Goal: Task Accomplishment & Management: Manage account settings

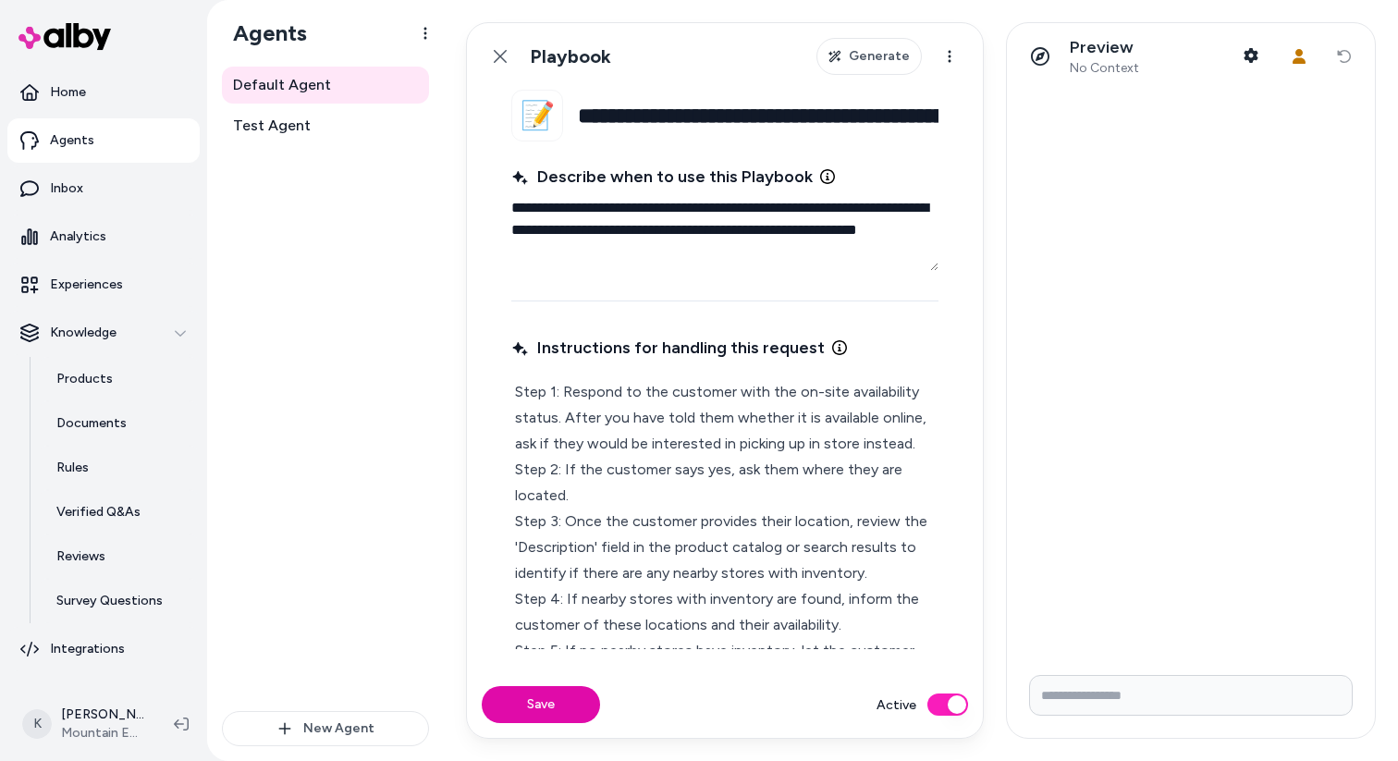
scroll to position [44, 0]
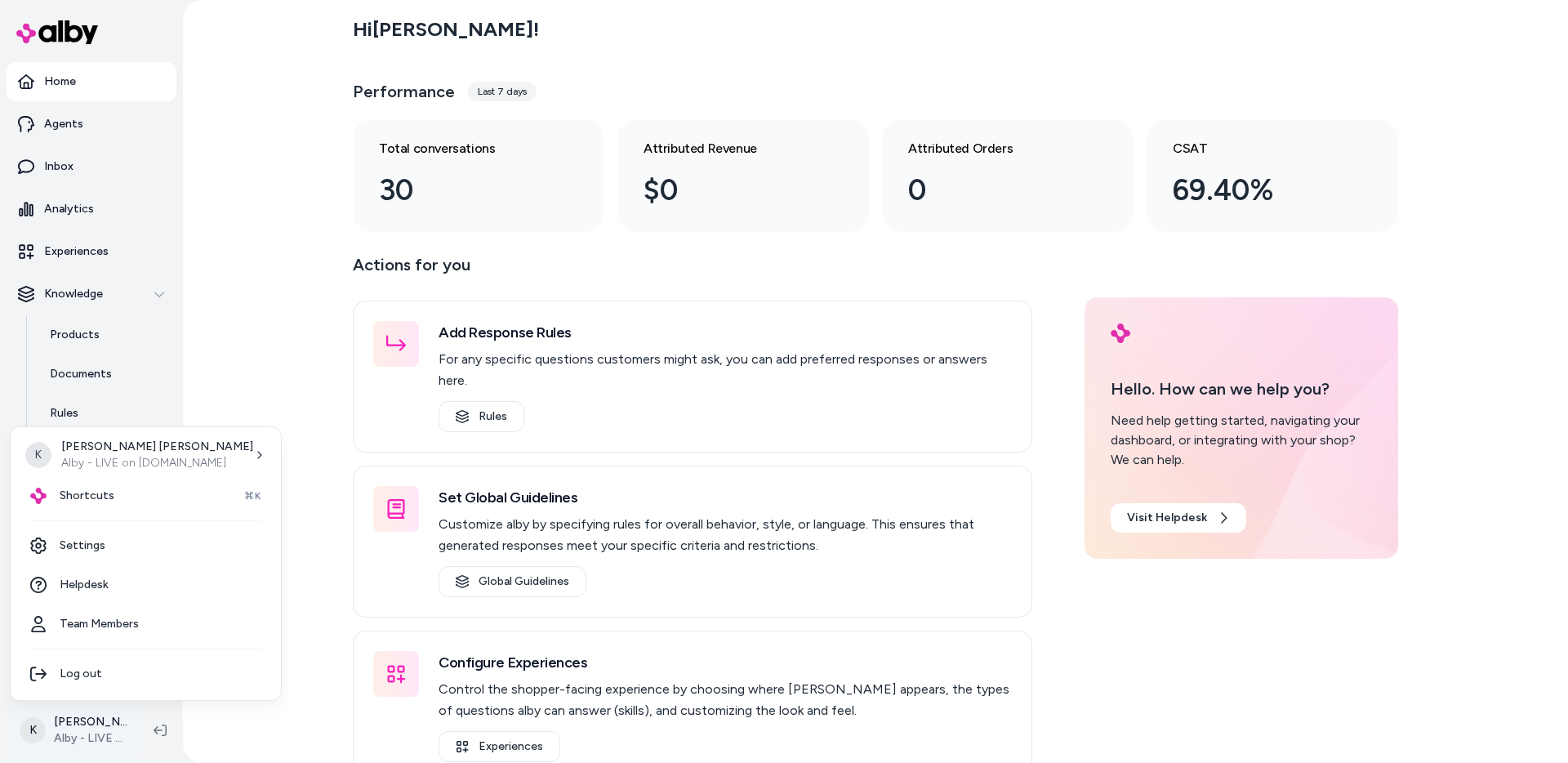
click at [103, 671] on html "Home Agents Inbox Analytics Experiences Knowledge Products Documents Rules Veri…" at bounding box center [784, 382] width 1568 height 763
click at [93, 546] on link "Settings" at bounding box center [145, 546] width 257 height 39
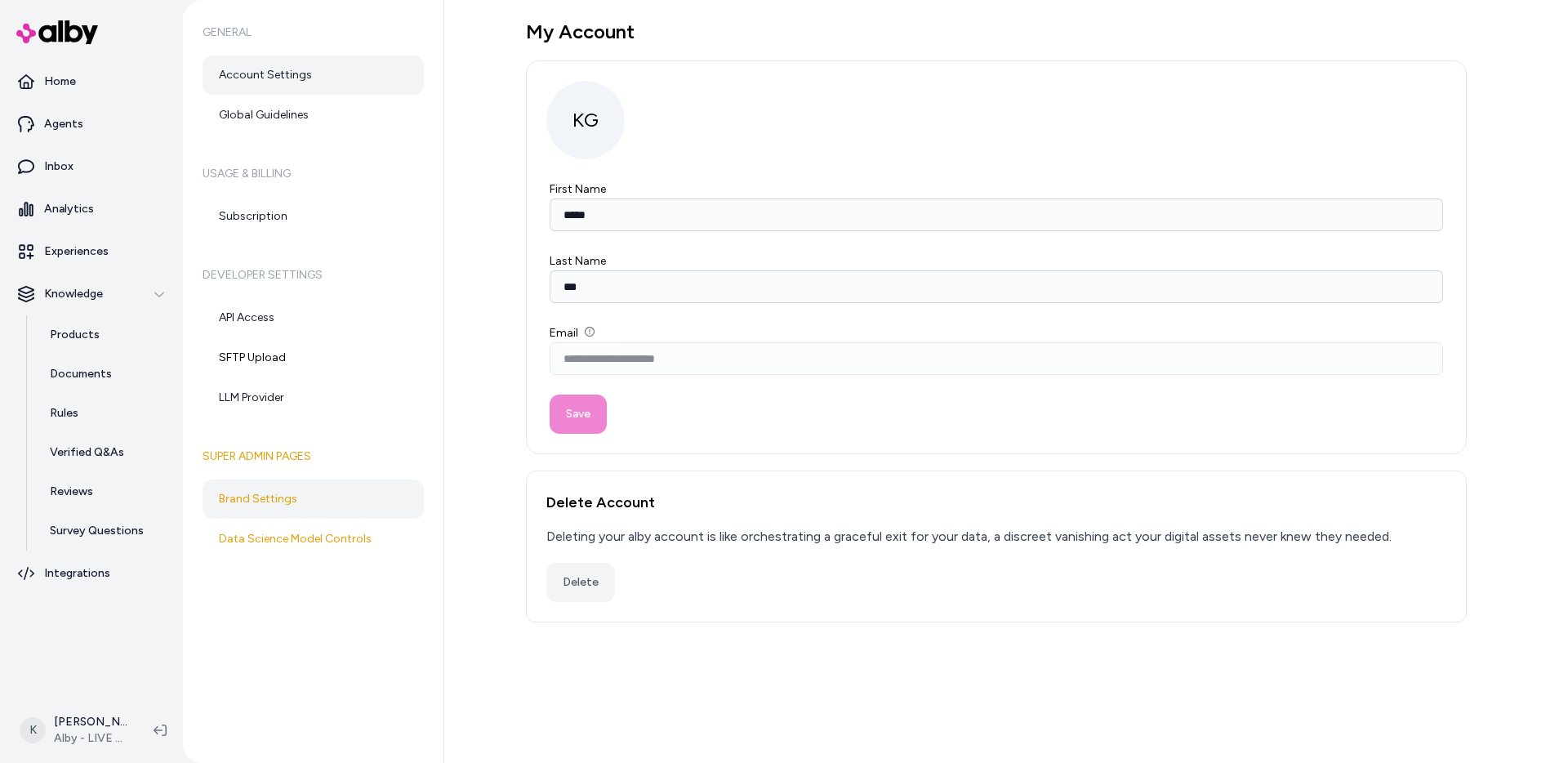
click at [302, 489] on link "Brand Settings" at bounding box center [313, 499] width 222 height 39
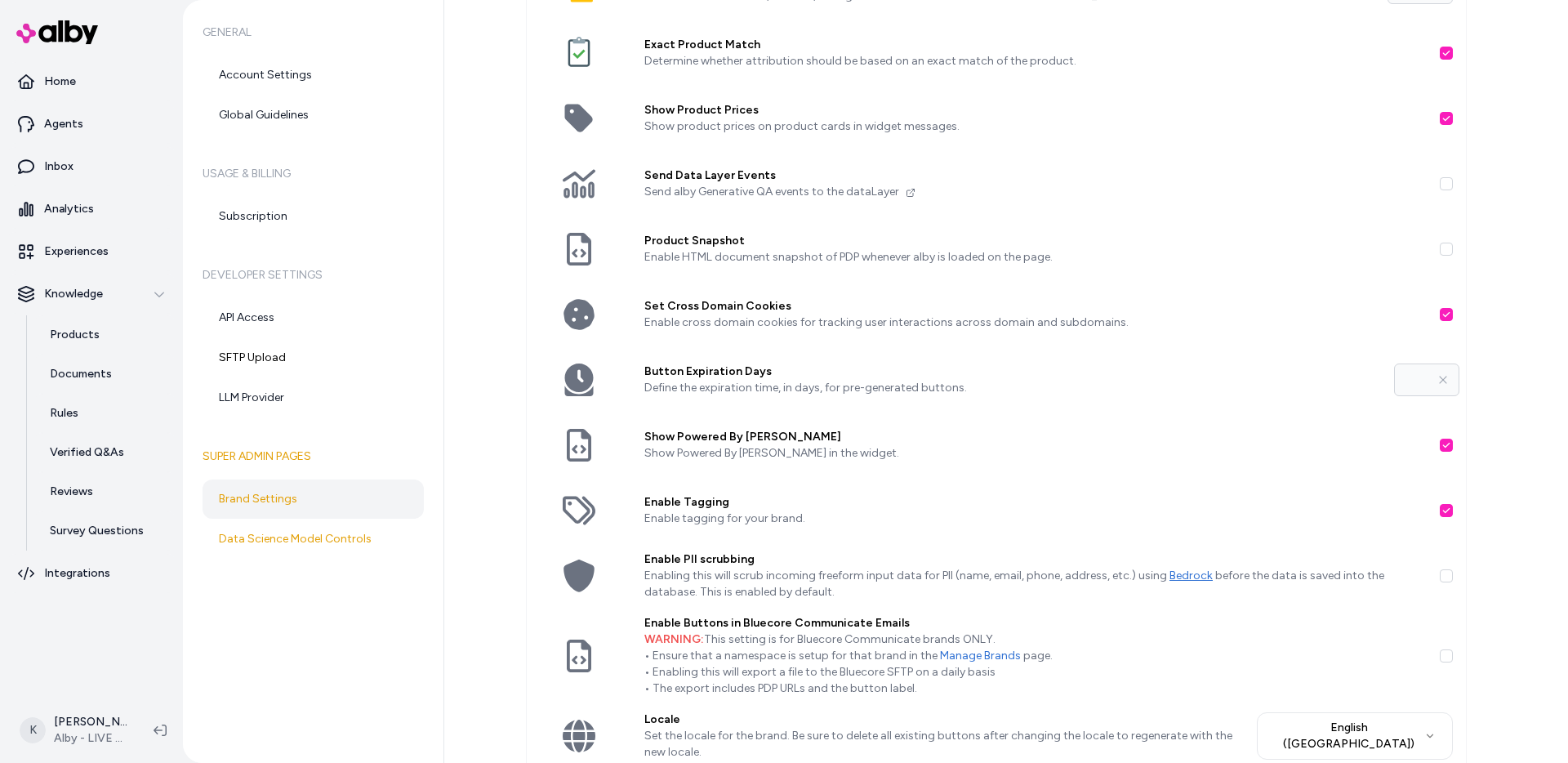
scroll to position [107, 0]
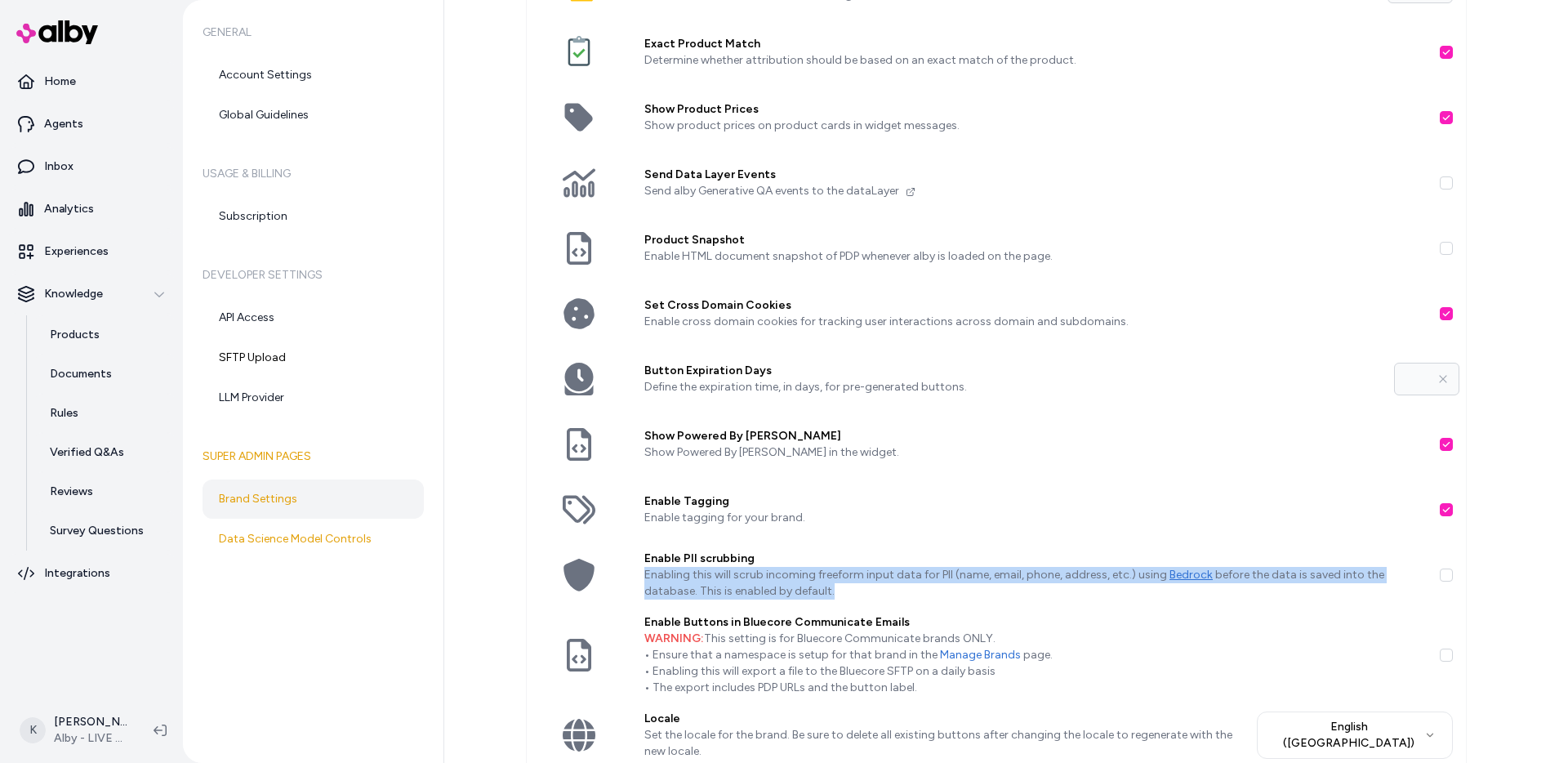
drag, startPoint x: 772, startPoint y: 589, endPoint x: 639, endPoint y: 575, distance: 133.7
click at [645, 575] on p "Enabling this will scrub incoming freeform input data for PII (name, email, pho…" at bounding box center [1036, 583] width 782 height 33
copy p "Enabling this will scrub incoming freeform input data for PII (name, email, pho…"
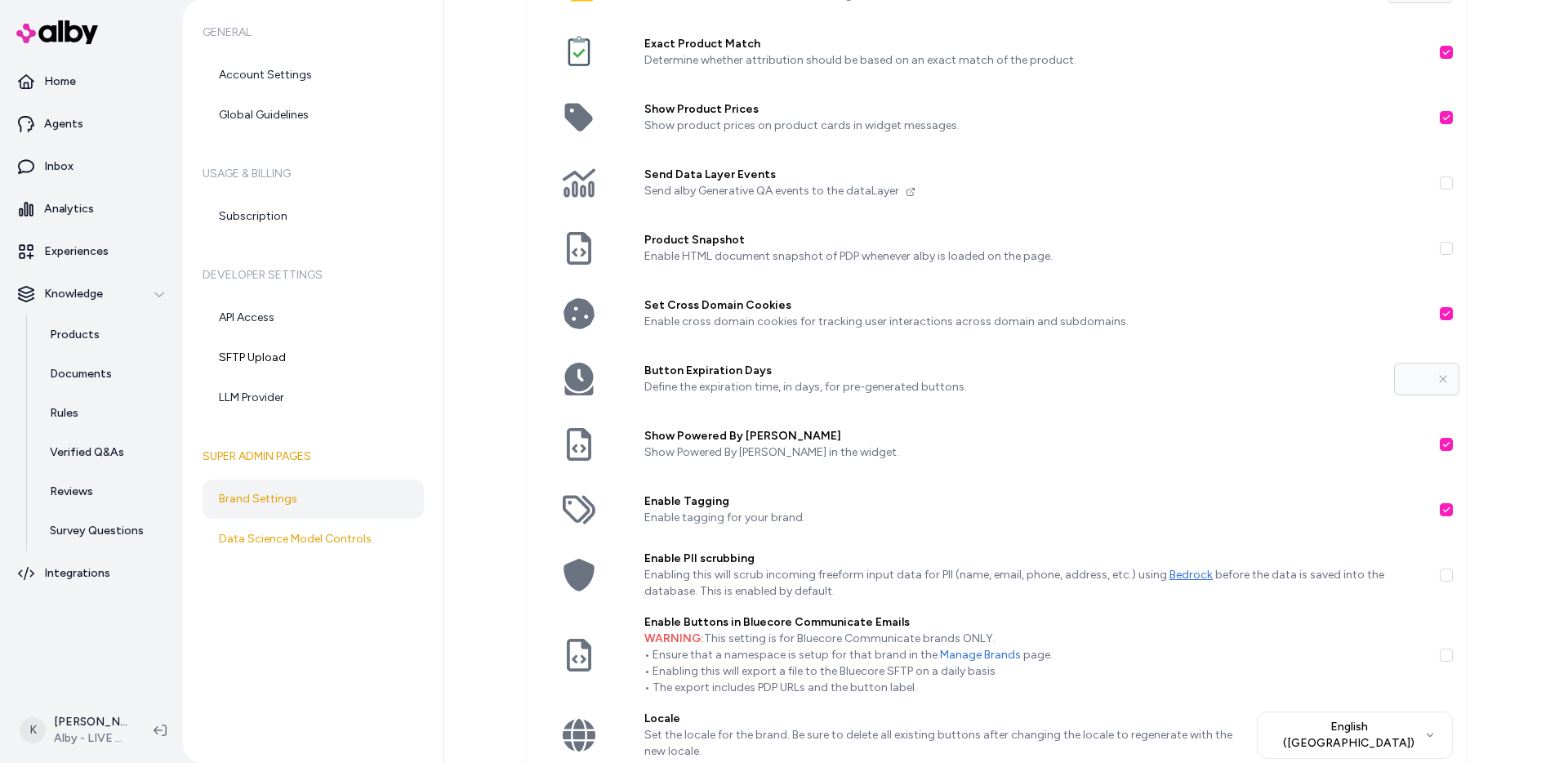
click at [474, 407] on div "Brand Settings Order Attribution Window Hours Define the time window, in hours,…" at bounding box center [1006, 382] width 1124 height 763
click at [84, 578] on p "Integrations" at bounding box center [77, 573] width 66 height 16
